Goal: Information Seeking & Learning: Learn about a topic

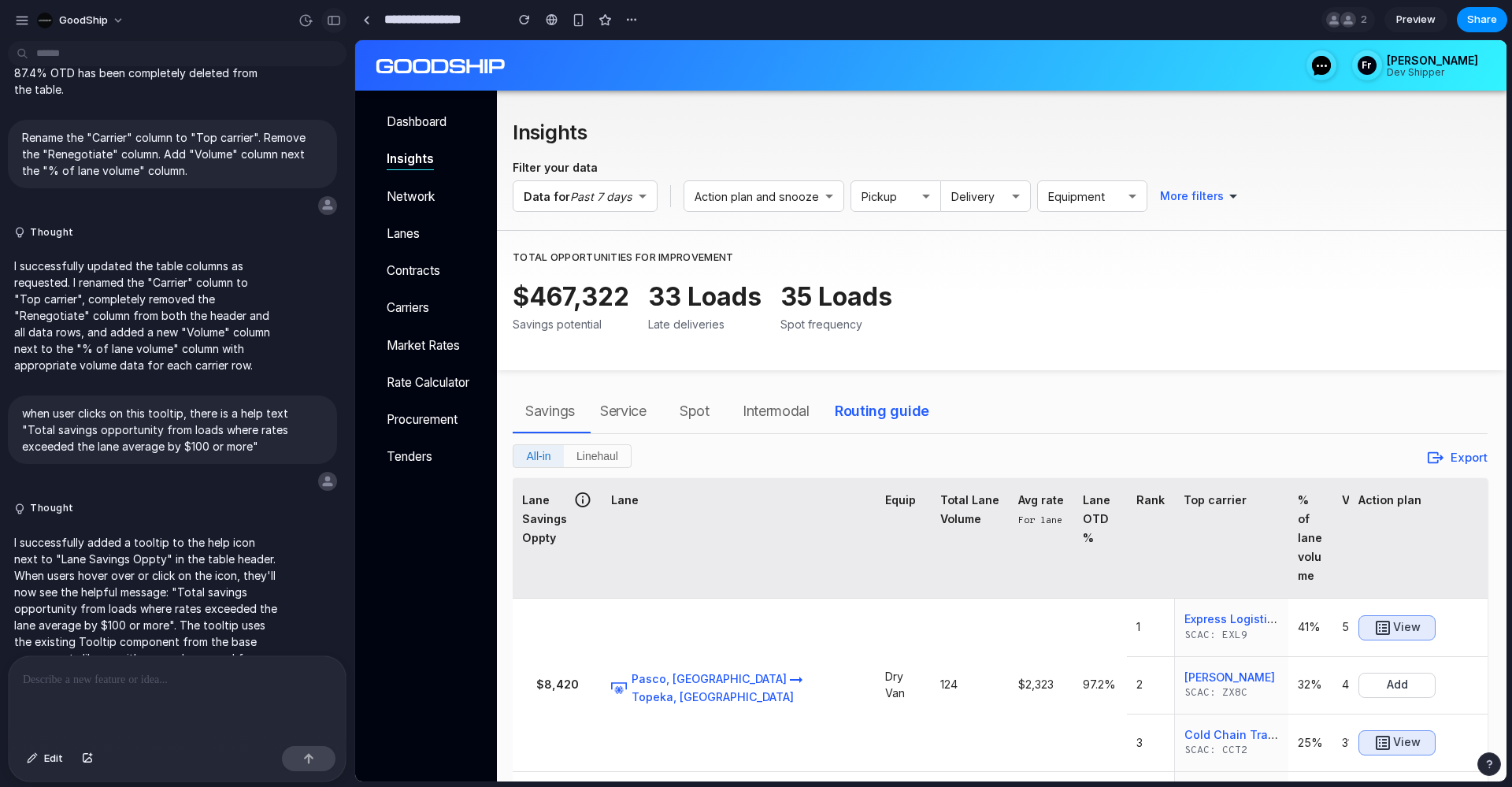
click at [341, 16] on button "button" at bounding box center [333, 20] width 25 height 25
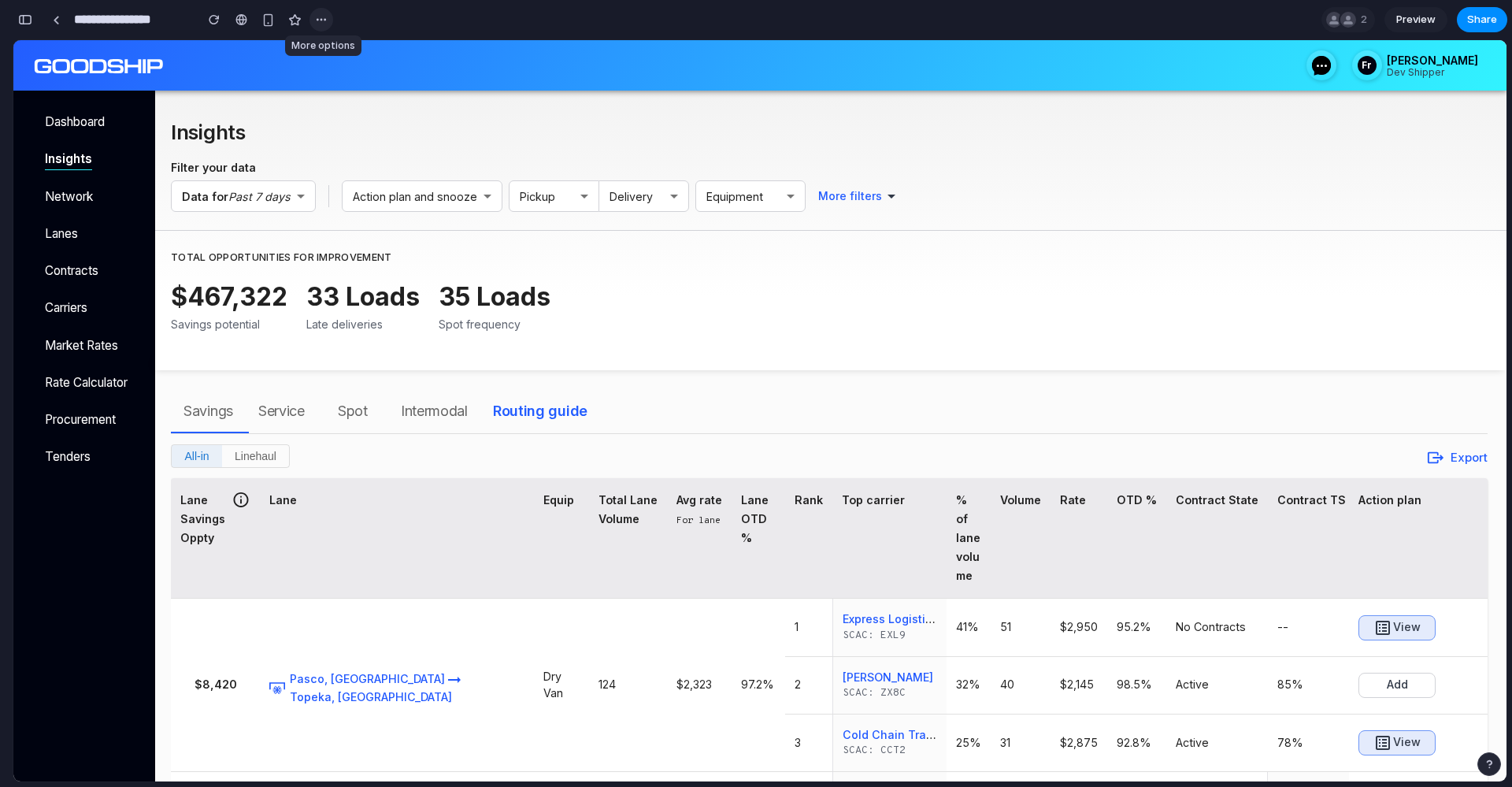
click at [317, 21] on div "button" at bounding box center [321, 20] width 13 height 13
click at [332, 20] on div "Duplicate Delete" at bounding box center [756, 393] width 1512 height 787
click at [32, 27] on button "button" at bounding box center [25, 19] width 25 height 25
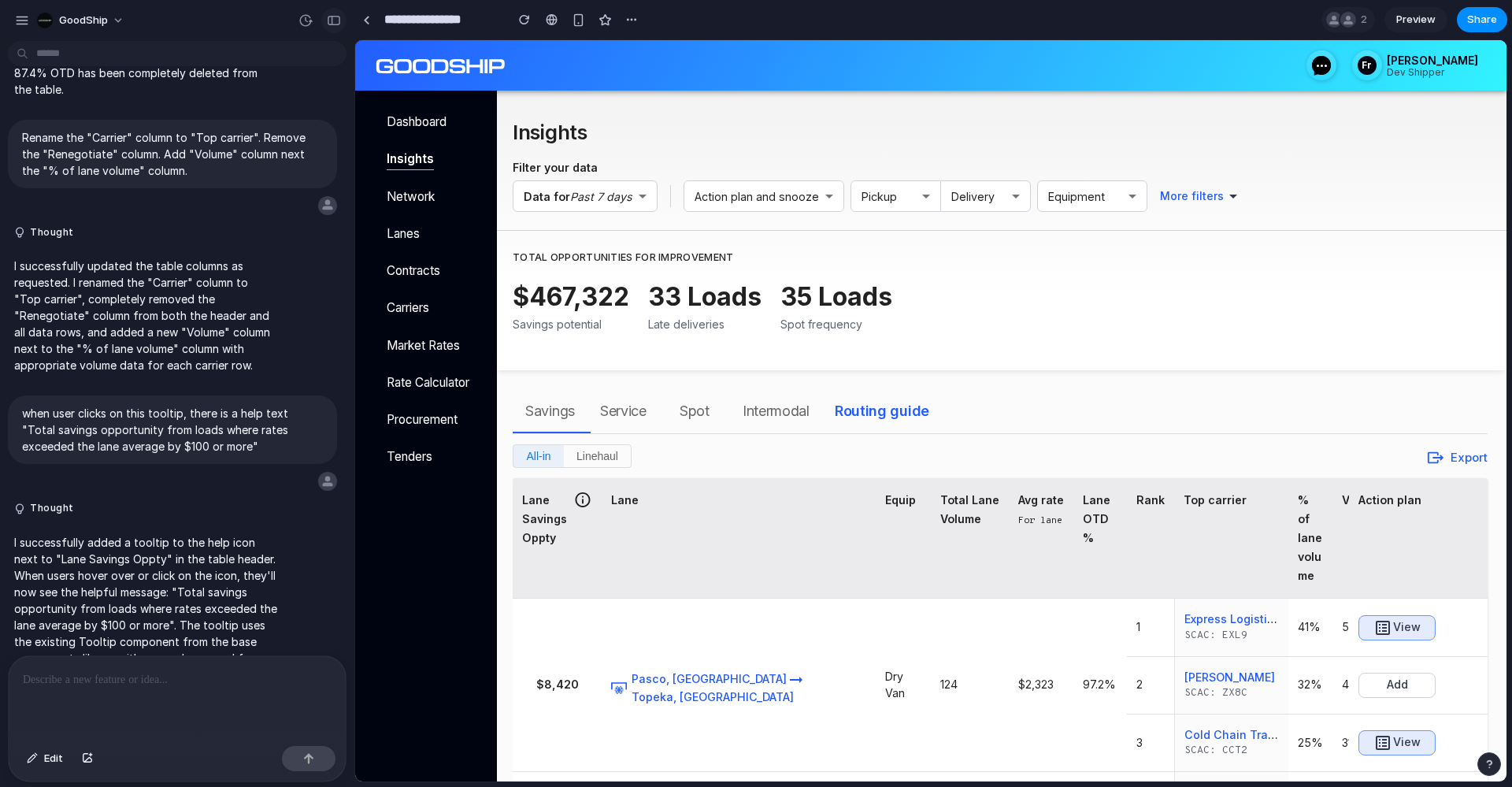
click at [330, 15] on div "button" at bounding box center [334, 20] width 15 height 11
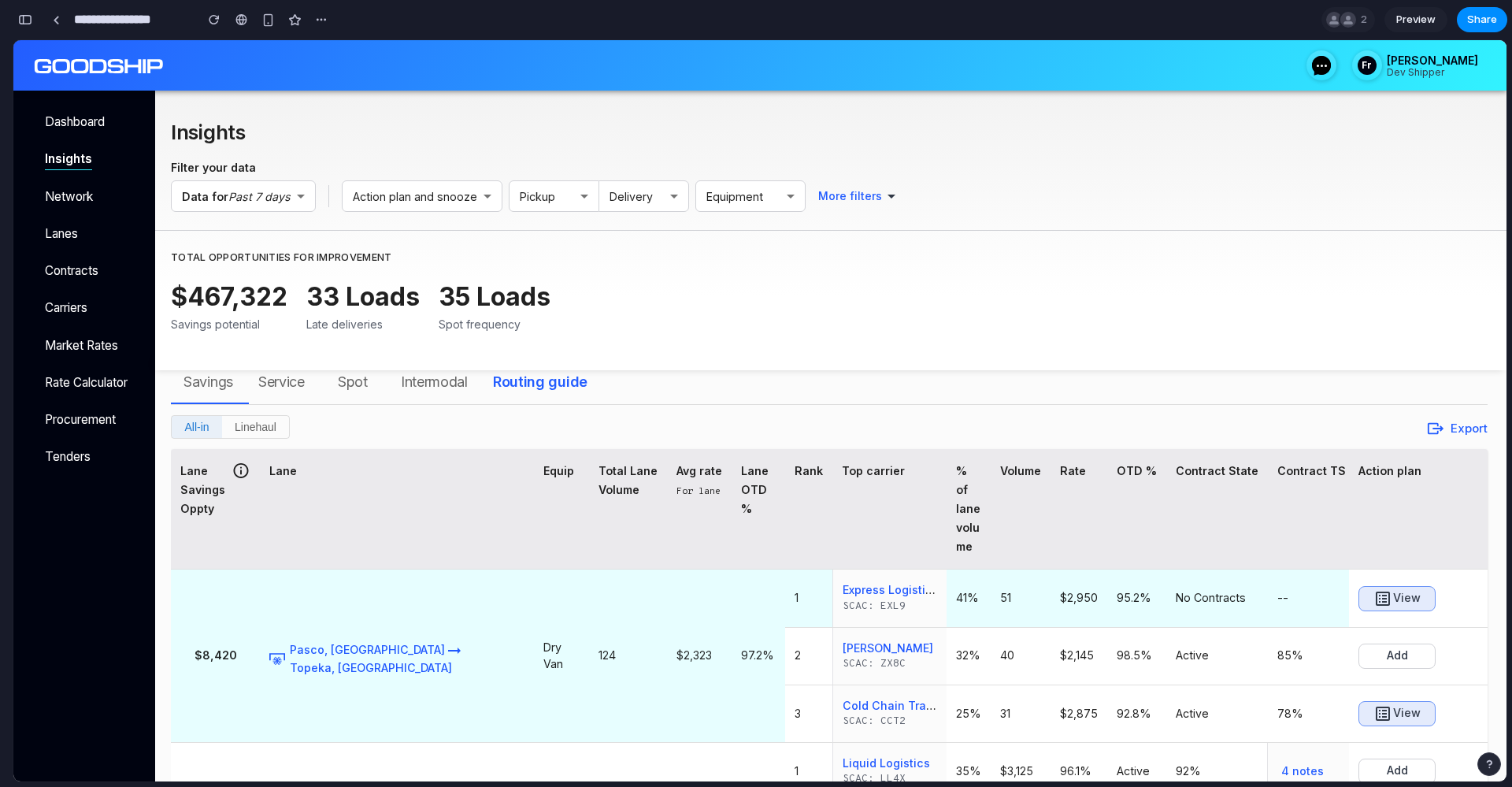
scroll to position [118, 0]
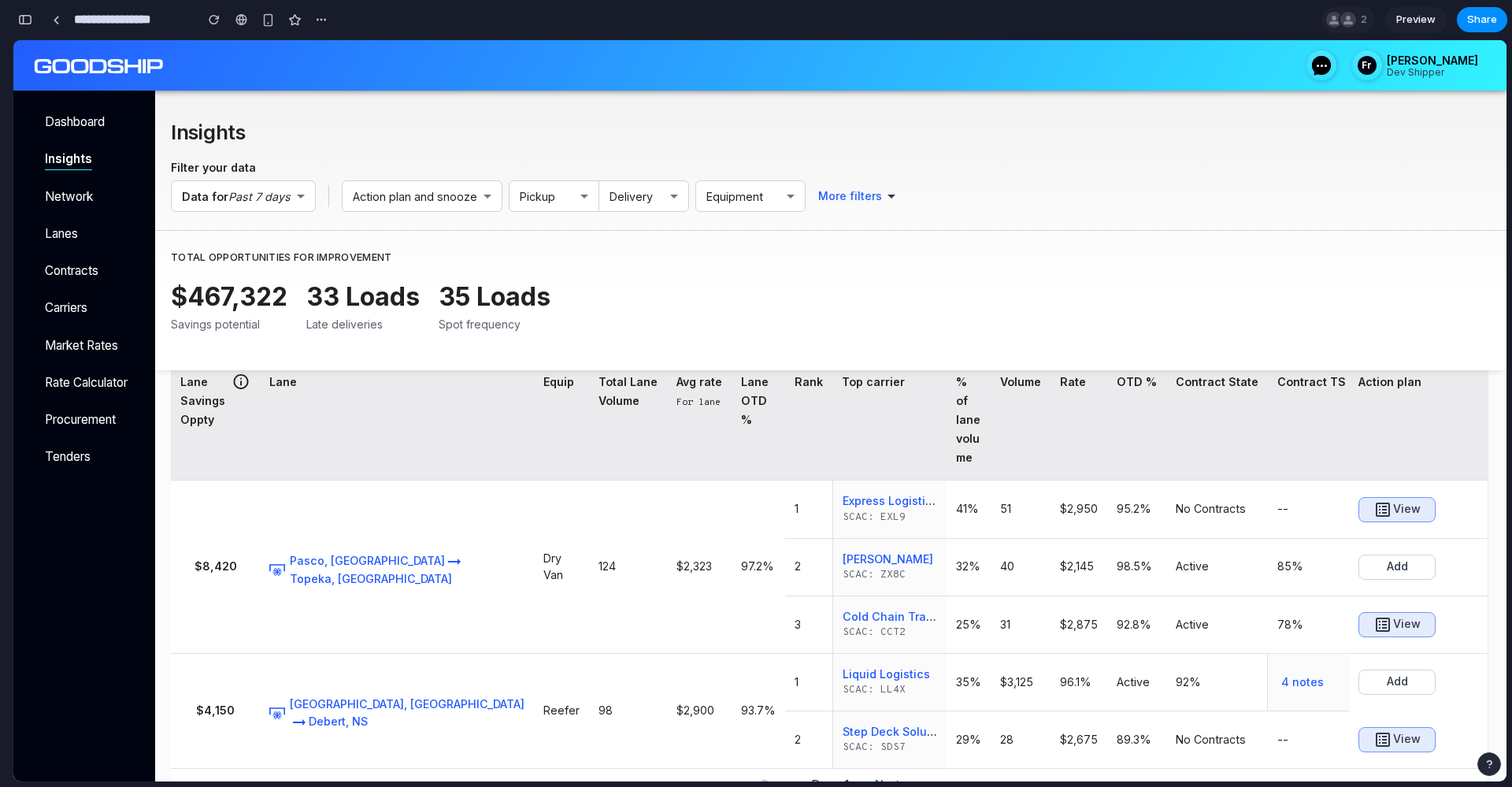
click at [884, 769] on button "Next" at bounding box center [896, 784] width 57 height 32
click at [884, 769] on button "Next" at bounding box center [896, 784] width 57 height 32
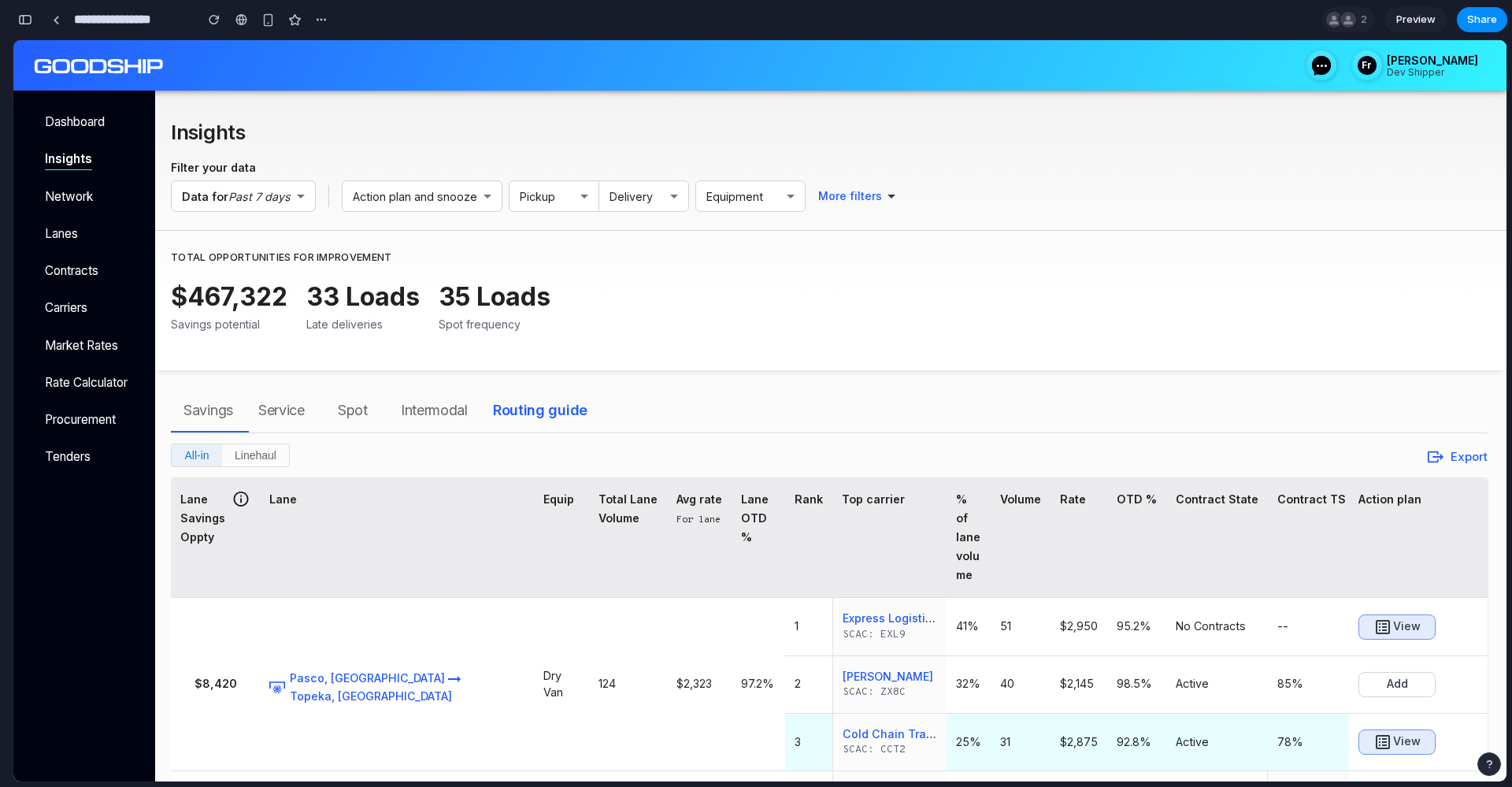
scroll to position [0, 0]
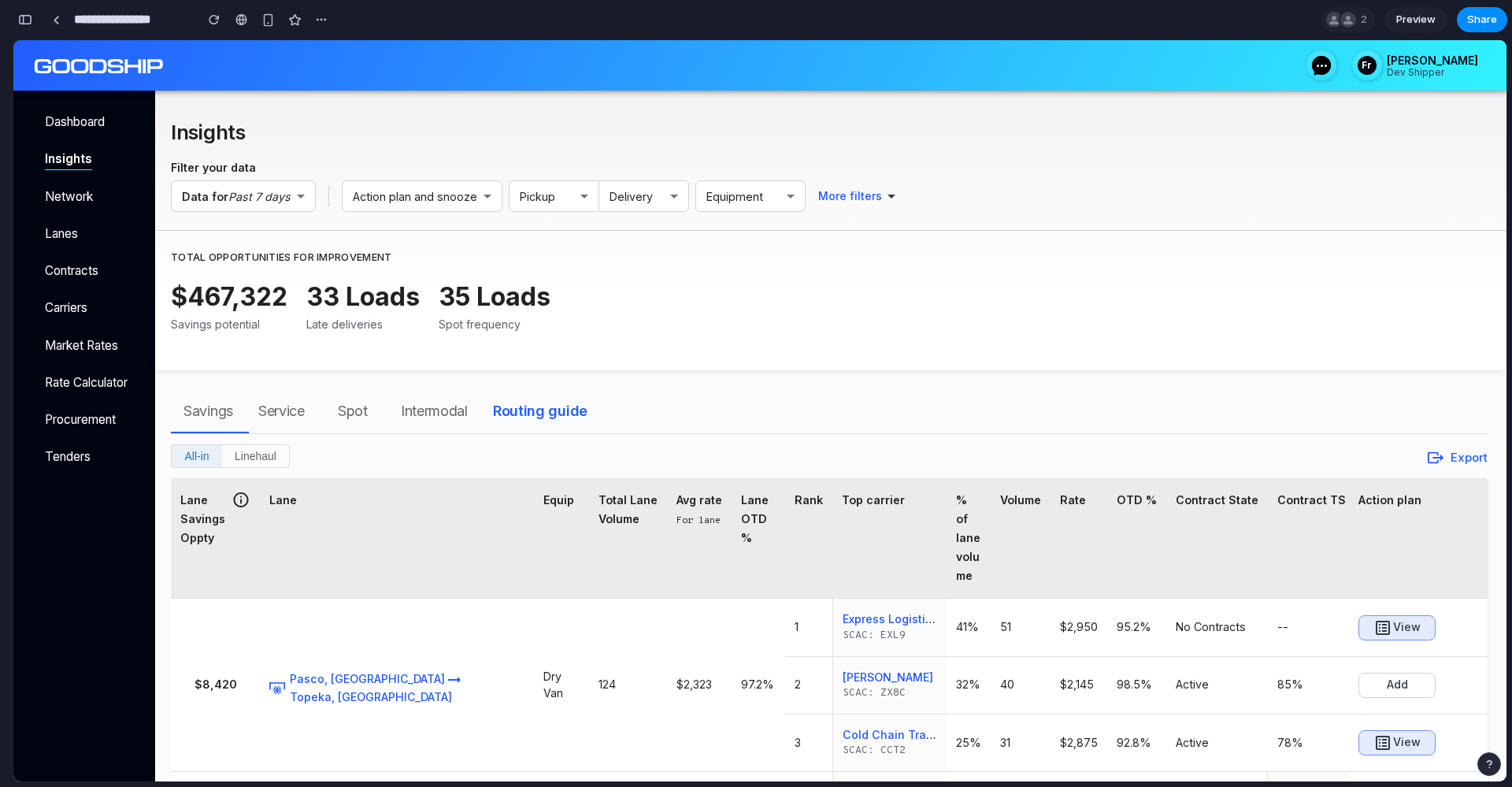
click at [755, 90] on div "0 Fr [PERSON_NAME]" at bounding box center [760, 65] width 1493 height 51
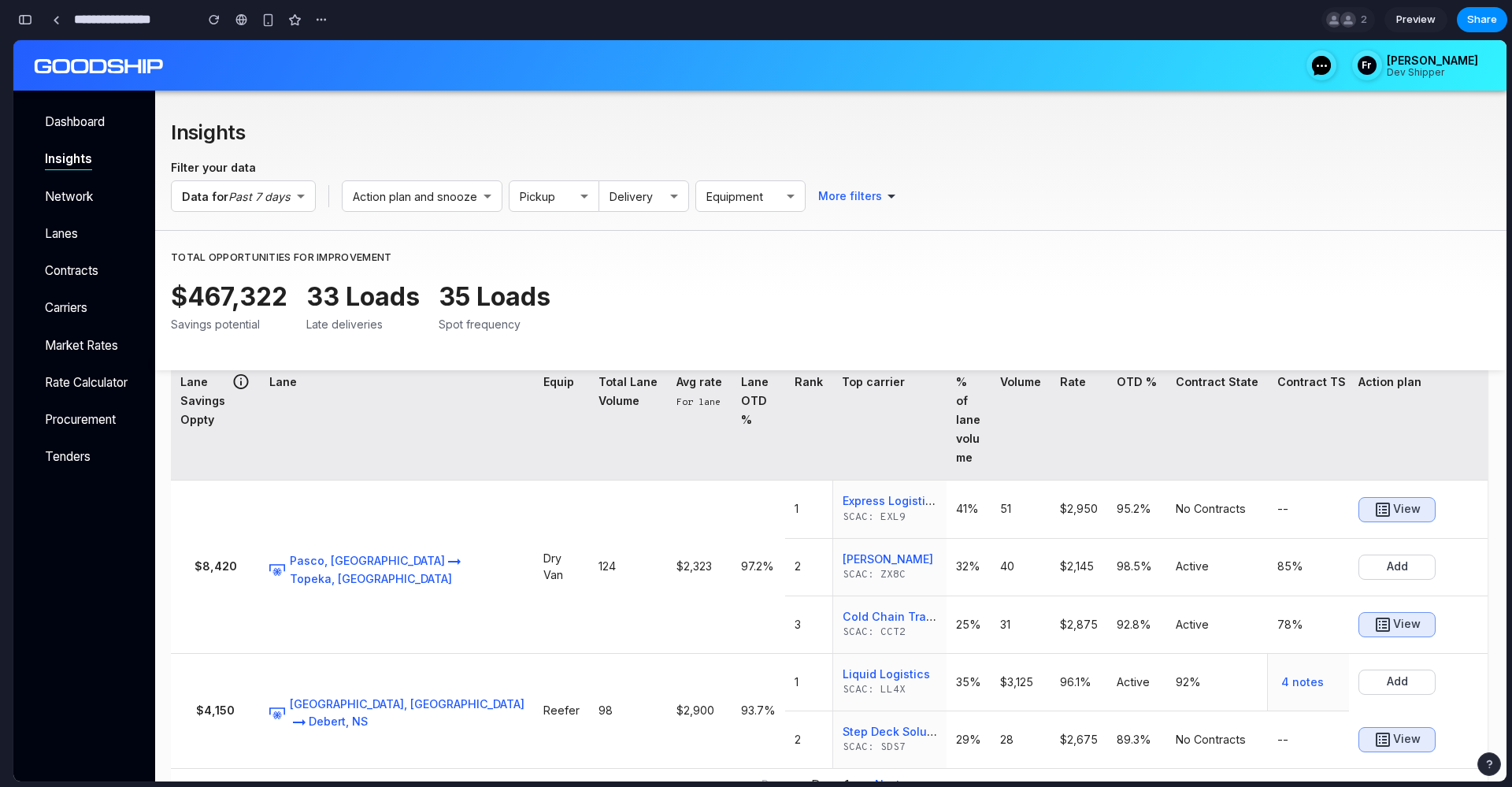
scroll to position [24, 0]
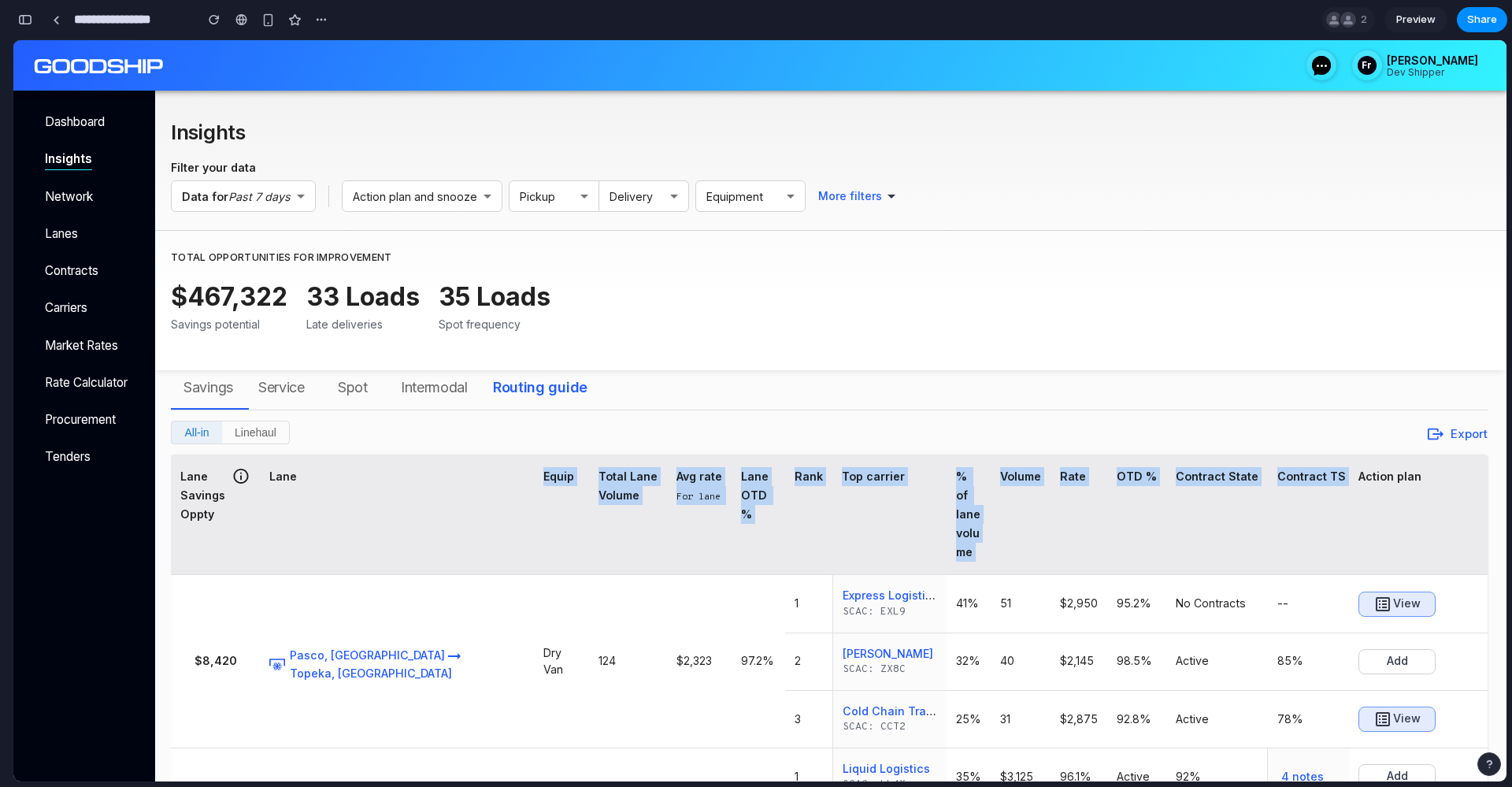
drag, startPoint x: 1245, startPoint y: 484, endPoint x: 394, endPoint y: 486, distance: 851.0
click at [394, 486] on tr "Lane Savings Oppty Lane Equip Total Lane Volume Avg rate For [PERSON_NAME] OTD …" at bounding box center [902, 515] width 1461 height 121
drag, startPoint x: 1408, startPoint y: 492, endPoint x: 394, endPoint y: 484, distance: 1014.0
click at [394, 484] on tr "Lane Savings Oppty Lane Equip Total Lane Volume Avg rate For [PERSON_NAME] OTD …" at bounding box center [902, 515] width 1461 height 121
copy tr "Equip Total Lane Volume Avg rate For [PERSON_NAME] OTD % Rank Top carrier % of …"
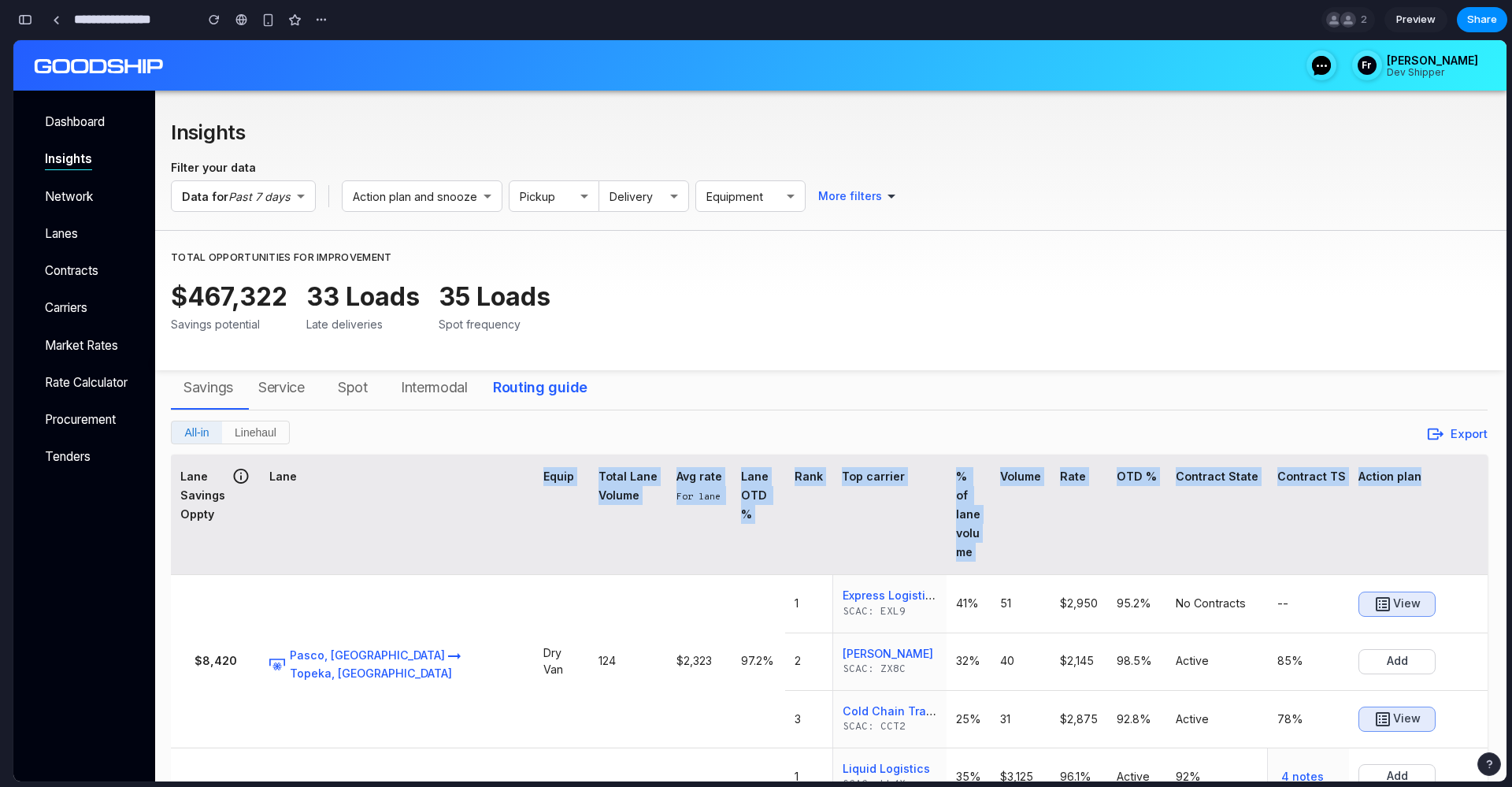
copy tr "Equip Total Lane Volume Avg rate For [PERSON_NAME] OTD % Rank Top carrier % of …"
click at [991, 505] on th "Volume" at bounding box center [1021, 515] width 60 height 121
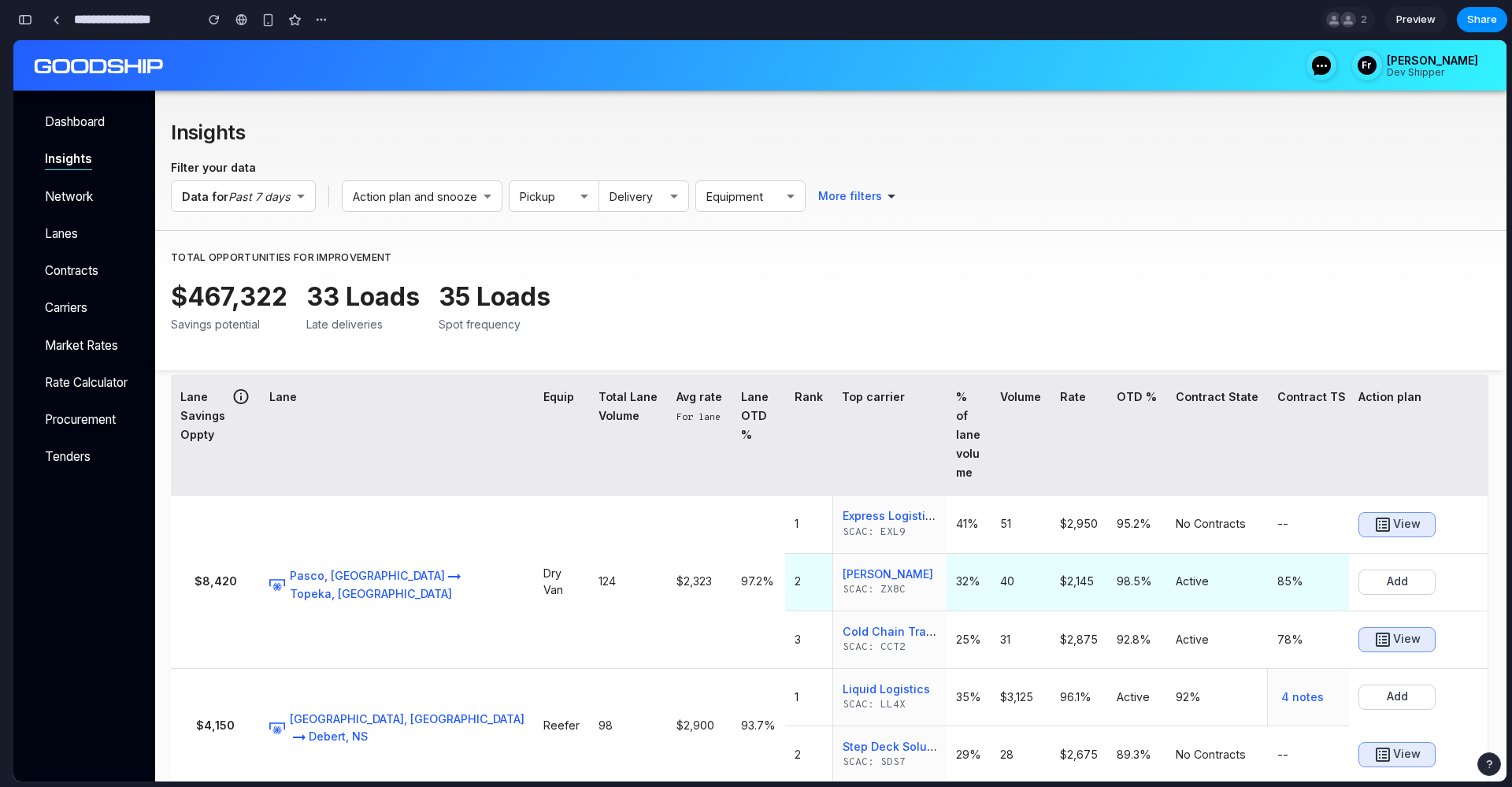
scroll to position [118, 0]
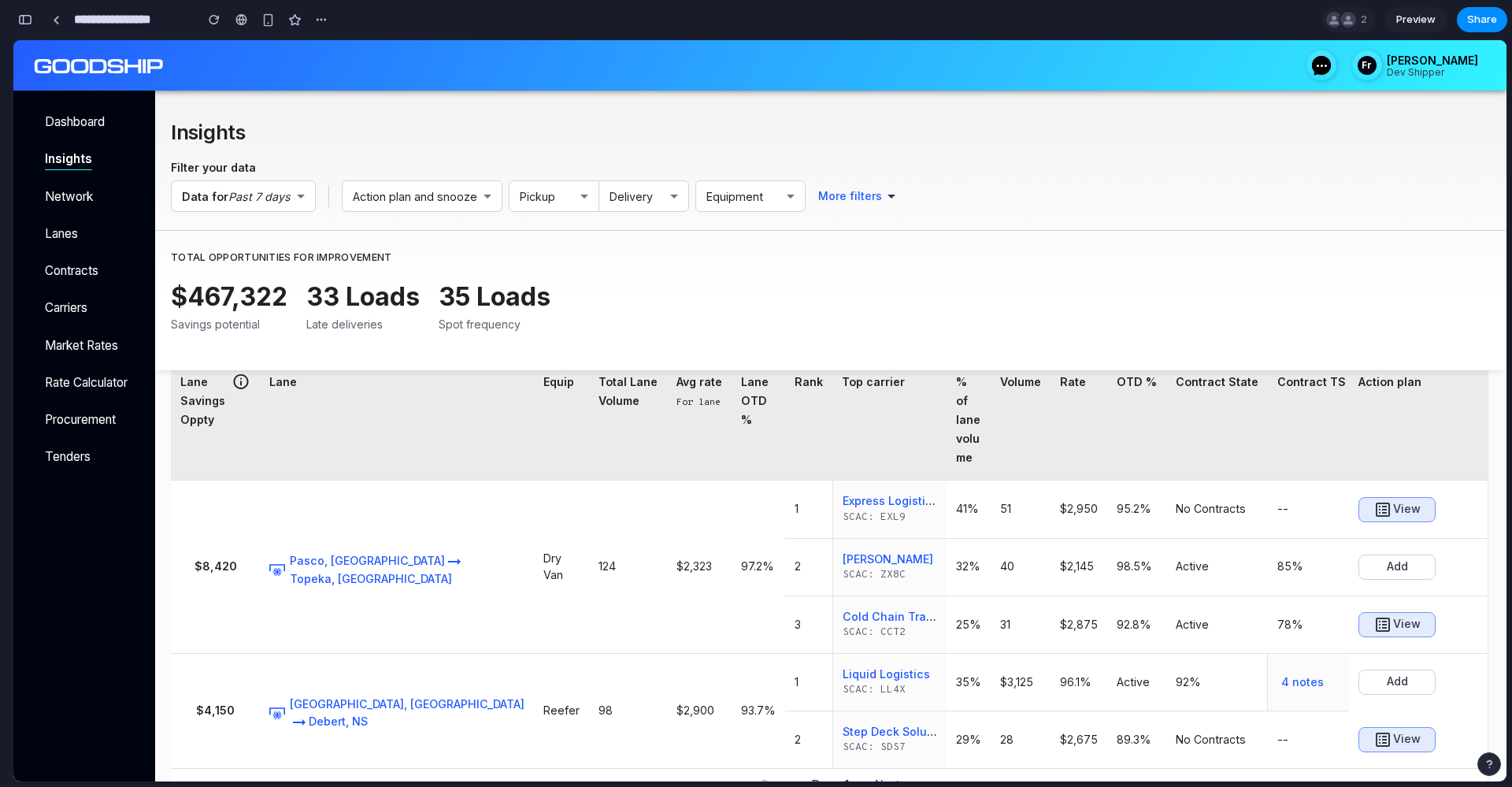
click at [830, 123] on h2 "Insights" at bounding box center [632, 132] width 921 height 36
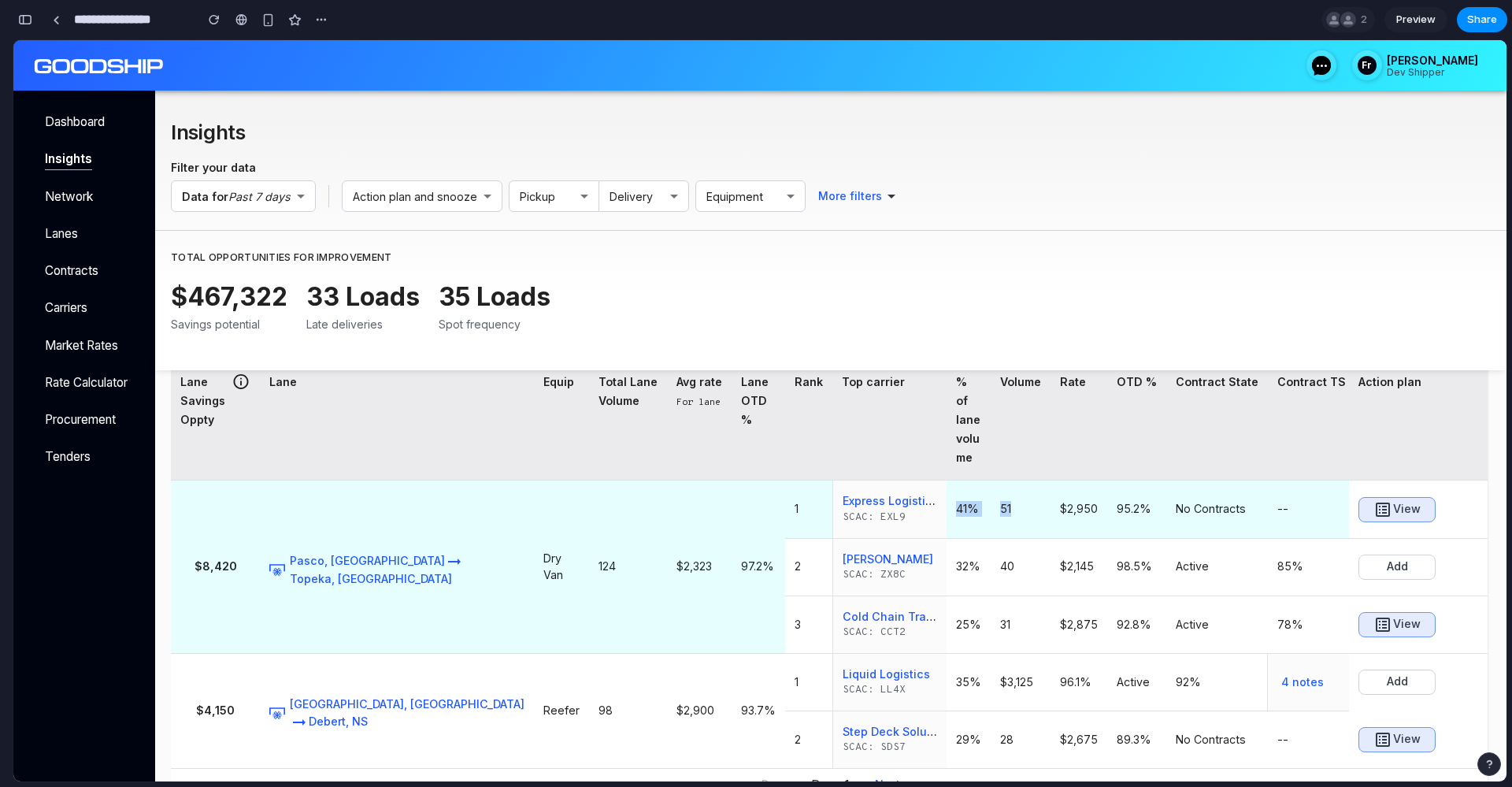
drag, startPoint x: 811, startPoint y: 489, endPoint x: 876, endPoint y: 486, distance: 65.1
click at [876, 486] on tr "$8,420 Pasco, [GEOGRAPHIC_DATA] Topeka, KS Dry Van 124 $2,323 97.2% 1 Express L…" at bounding box center [902, 509] width 1461 height 57
click at [1000, 501] on h6 "51" at bounding box center [1021, 509] width 41 height 15
drag, startPoint x: 917, startPoint y: 488, endPoint x: 976, endPoint y: 484, distance: 59.1
click at [976, 484] on tr "$8,420 Pasco, [GEOGRAPHIC_DATA] Topeka, KS Dry Van 124 $2,323 97.2% 1 Express L…" at bounding box center [902, 509] width 1461 height 57
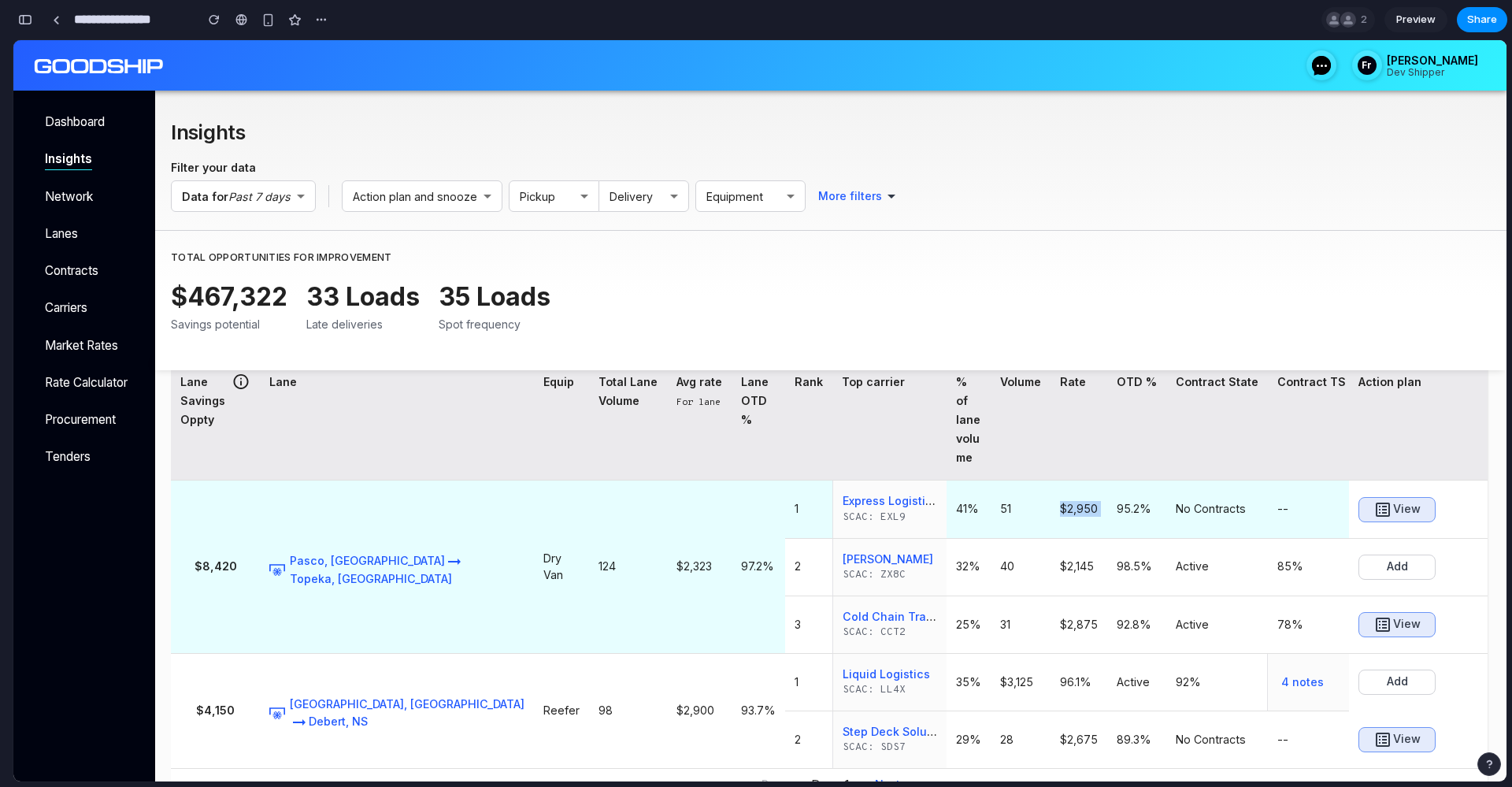
click at [1116, 501] on h6 "95.2%" at bounding box center [1136, 509] width 40 height 15
drag, startPoint x: 947, startPoint y: 490, endPoint x: 1038, endPoint y: 486, distance: 91.1
click at [1033, 486] on tr "$8,420 Pasco, [GEOGRAPHIC_DATA] Topeka, KS Dry Van 124 $2,323 97.2% 1 Express L…" at bounding box center [902, 509] width 1461 height 57
click at [1176, 501] on h6 "No Contracts" at bounding box center [1217, 509] width 83 height 15
drag, startPoint x: 1085, startPoint y: 486, endPoint x: 896, endPoint y: 485, distance: 189.0
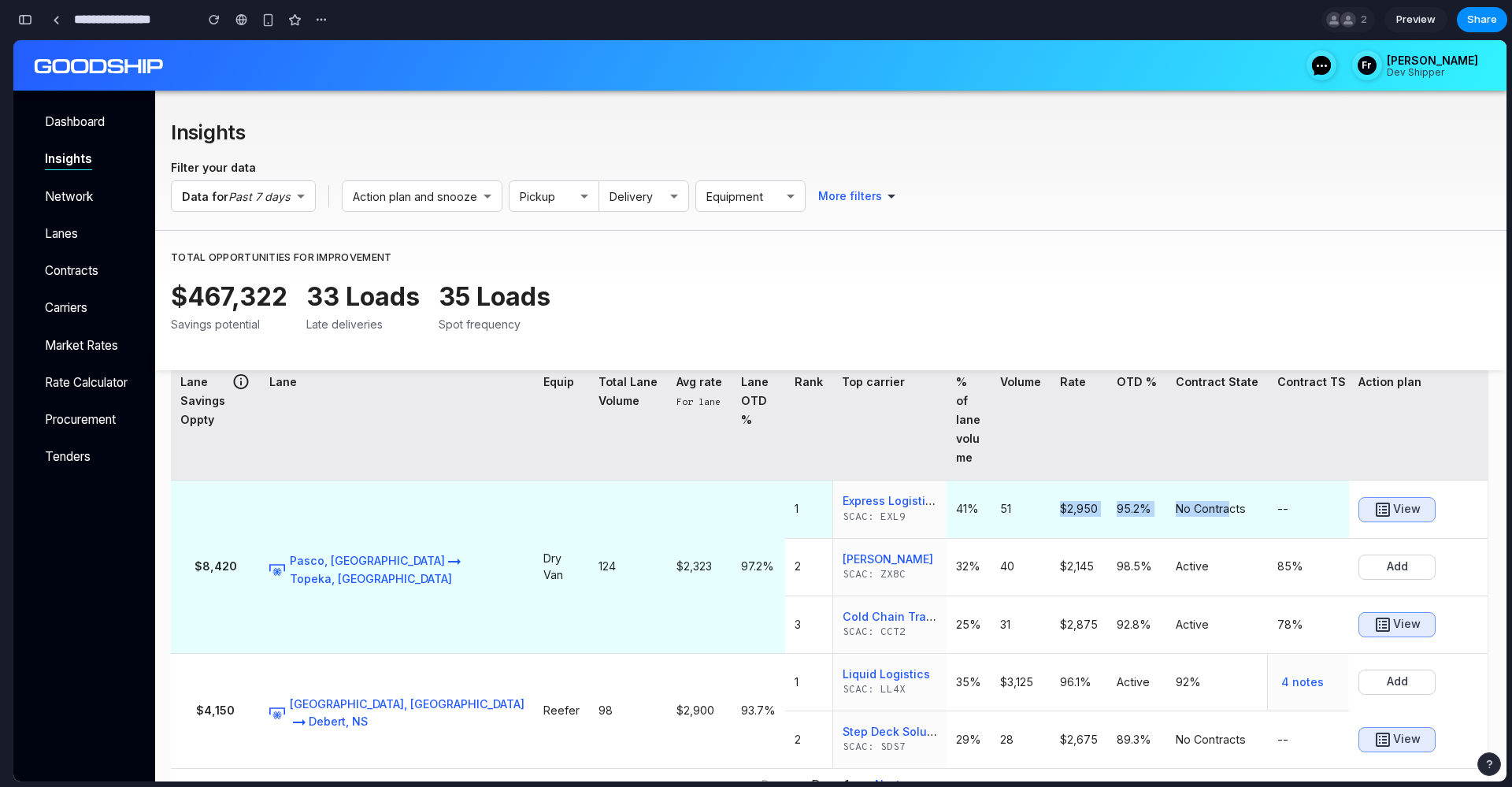
click at [901, 486] on tr "$8,420 Pasco, [GEOGRAPHIC_DATA] Topeka, KS Dry Van 124 $2,323 97.2% 1 Express L…" at bounding box center [902, 509] width 1461 height 57
click at [1000, 501] on h6 "51" at bounding box center [1021, 509] width 41 height 15
drag, startPoint x: 800, startPoint y: 489, endPoint x: 1097, endPoint y: 493, distance: 297.0
click at [1097, 493] on tr "$8,420 Pasco, [GEOGRAPHIC_DATA] Topeka, KS Dry Van 124 $2,323 97.2% 1 Express L…" at bounding box center [902, 509] width 1461 height 57
click at [1176, 501] on h6 "No Contracts" at bounding box center [1217, 509] width 83 height 15
